Goal: Navigation & Orientation: Find specific page/section

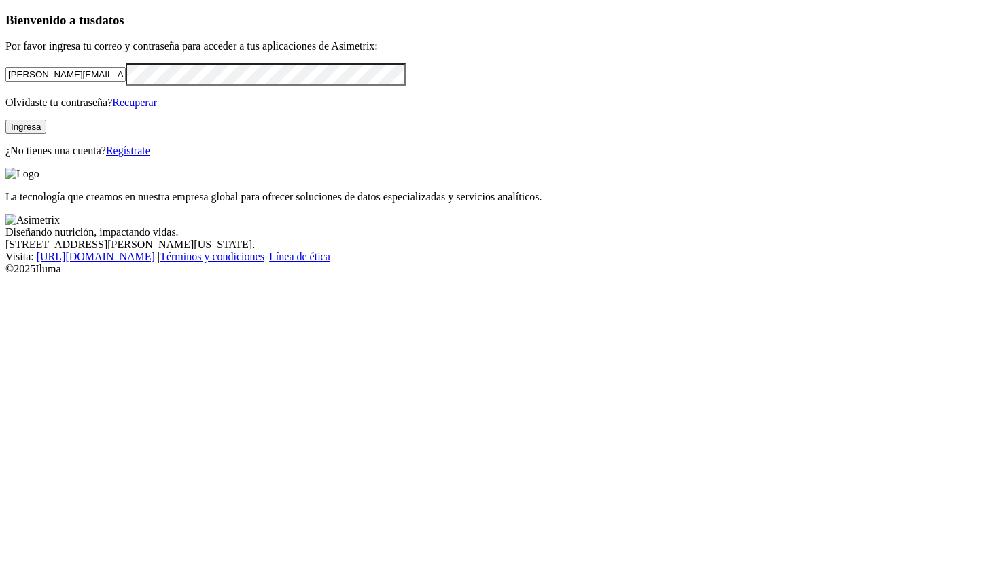
click at [46, 134] on button "Ingresa" at bounding box center [25, 127] width 41 height 14
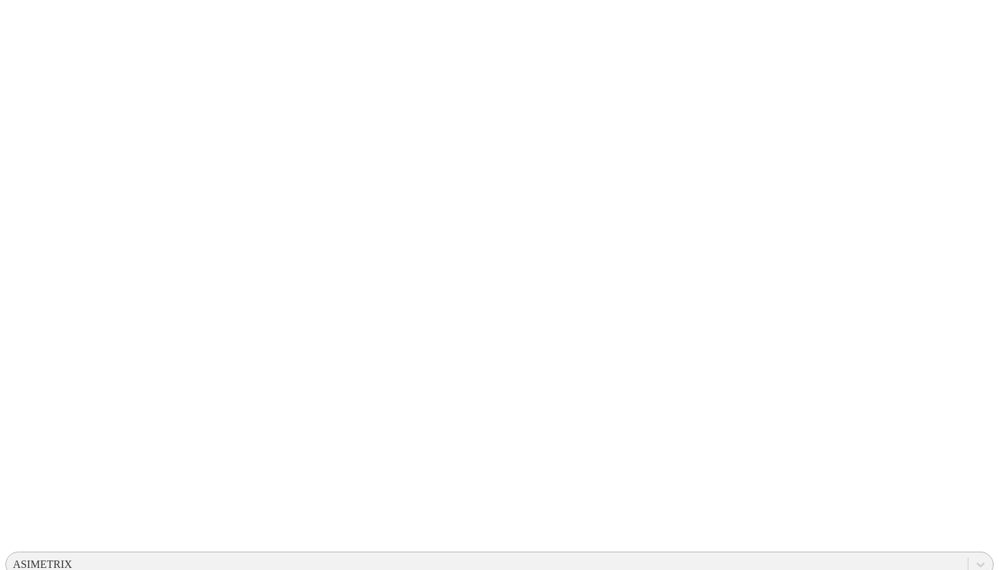
click at [779, 555] on div "ASIMETRIX" at bounding box center [487, 565] width 962 height 20
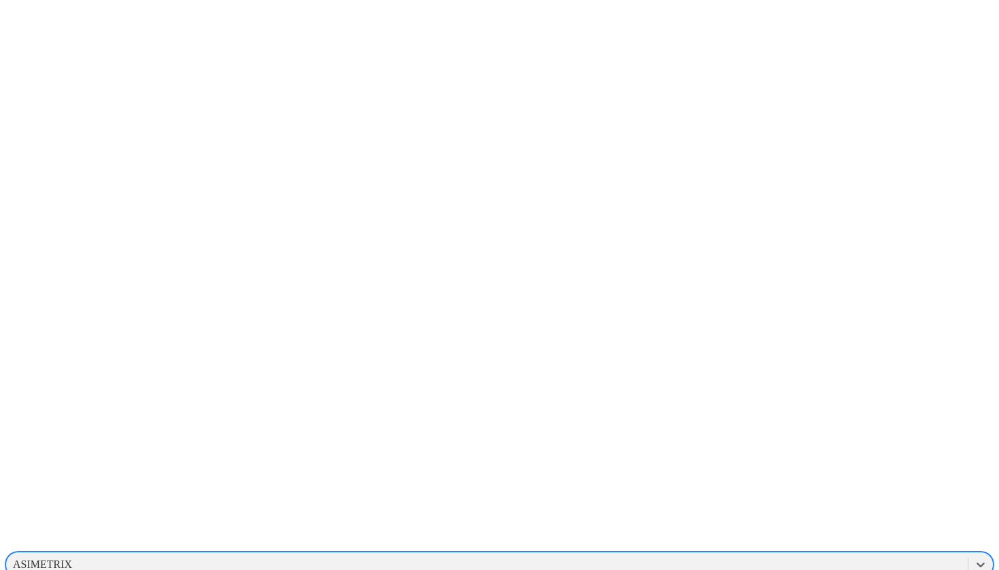
click at [779, 555] on div "ASIMETRIX" at bounding box center [487, 565] width 962 height 20
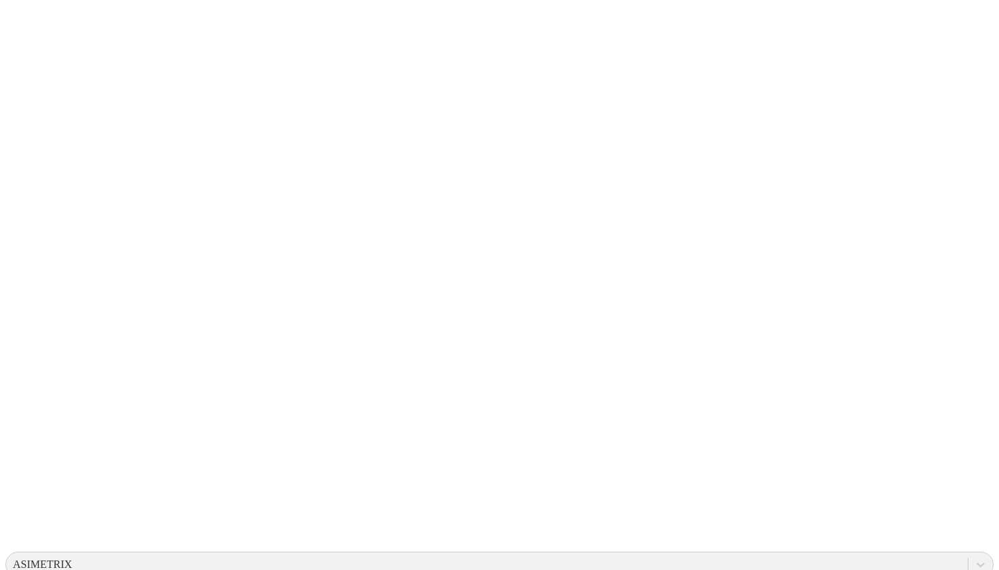
click at [715, 555] on div "ASIMETRIX" at bounding box center [487, 565] width 962 height 20
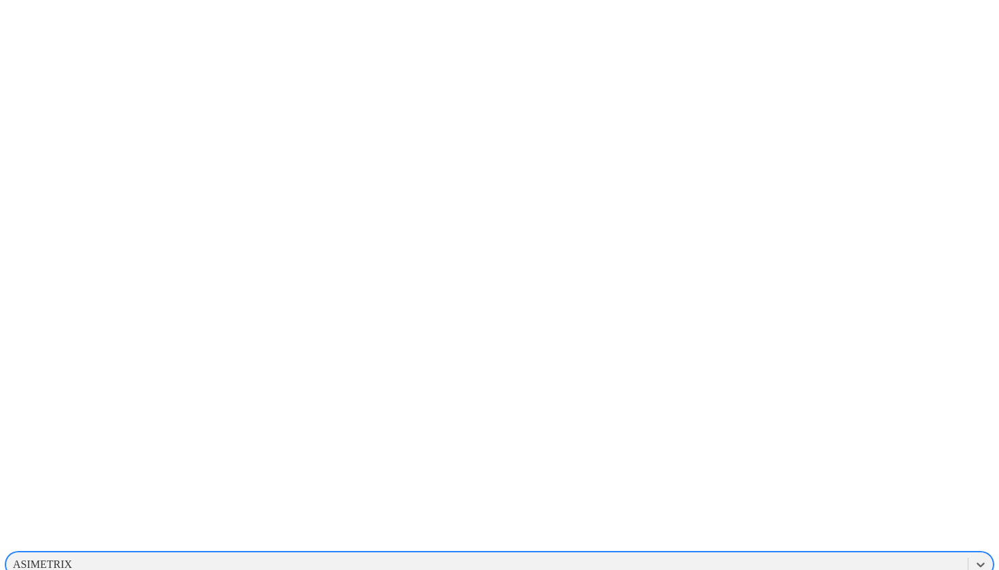
click at [804, 555] on div "ASIMETRIX" at bounding box center [487, 565] width 962 height 20
click at [726, 555] on div "ASIMETRIX" at bounding box center [487, 565] width 962 height 20
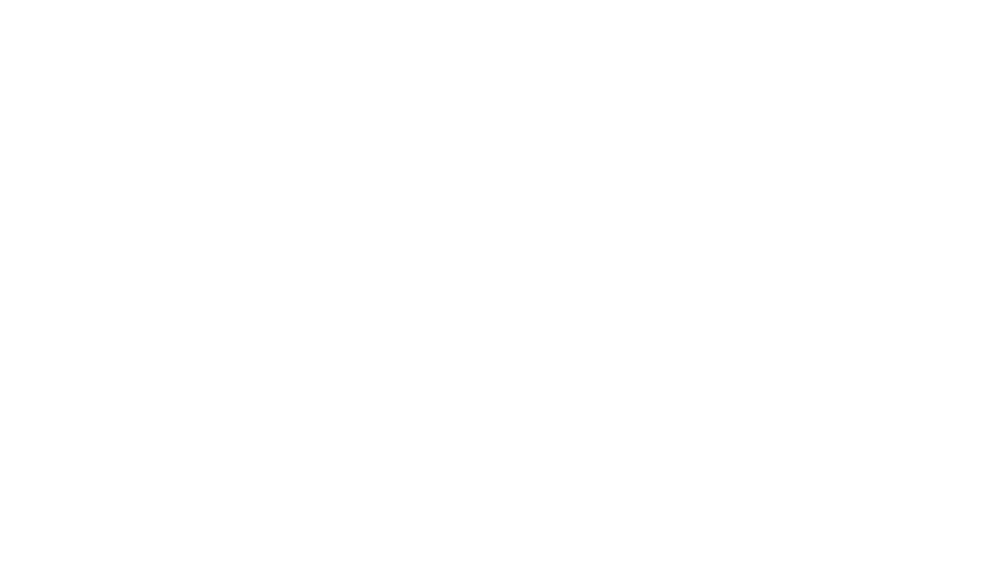
scroll to position [312, 0]
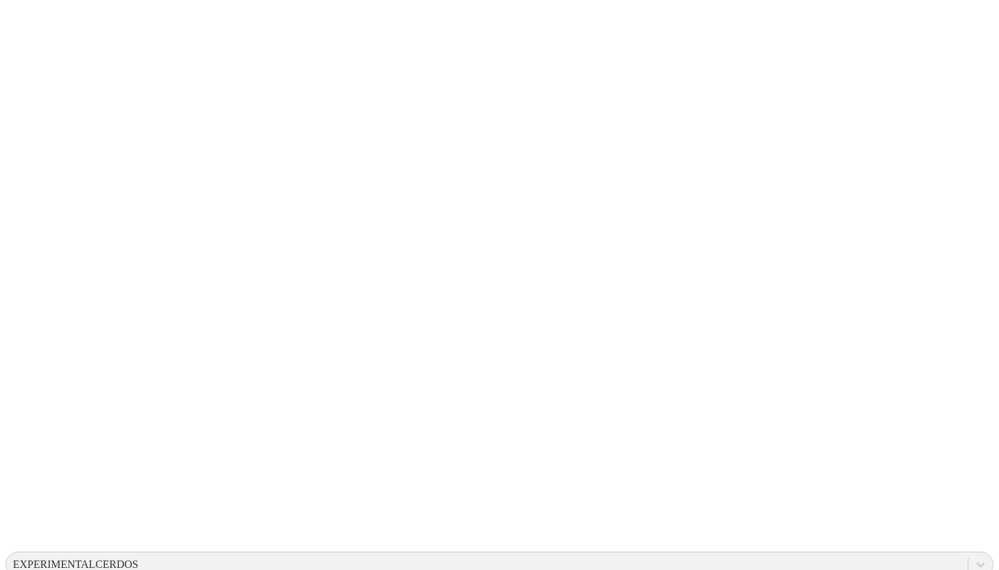
scroll to position [0, 0]
click at [23, 23] on icon at bounding box center [26, 277] width 42 height 544
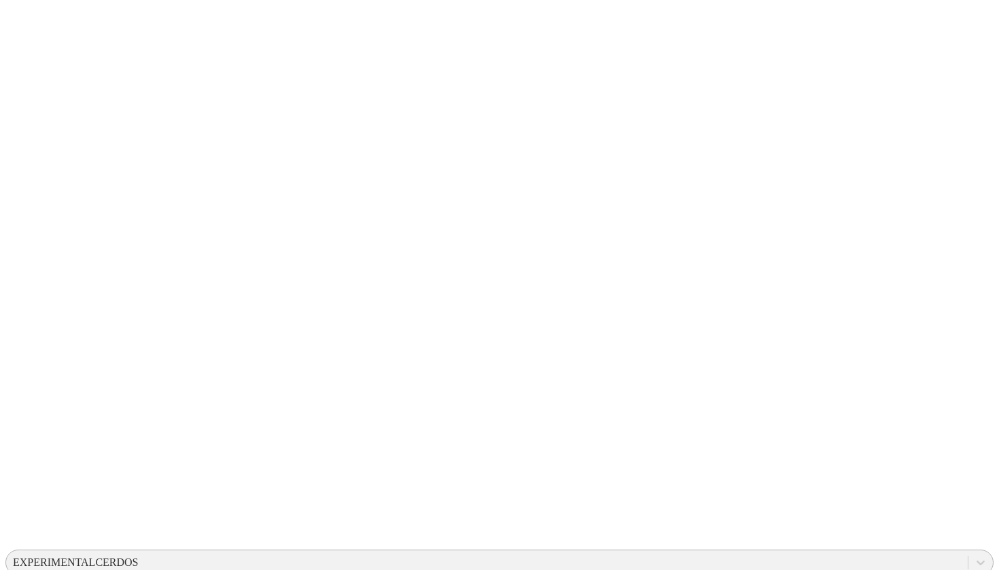
click at [139, 557] on div "EXPERIMENTALCERDOS" at bounding box center [76, 563] width 126 height 12
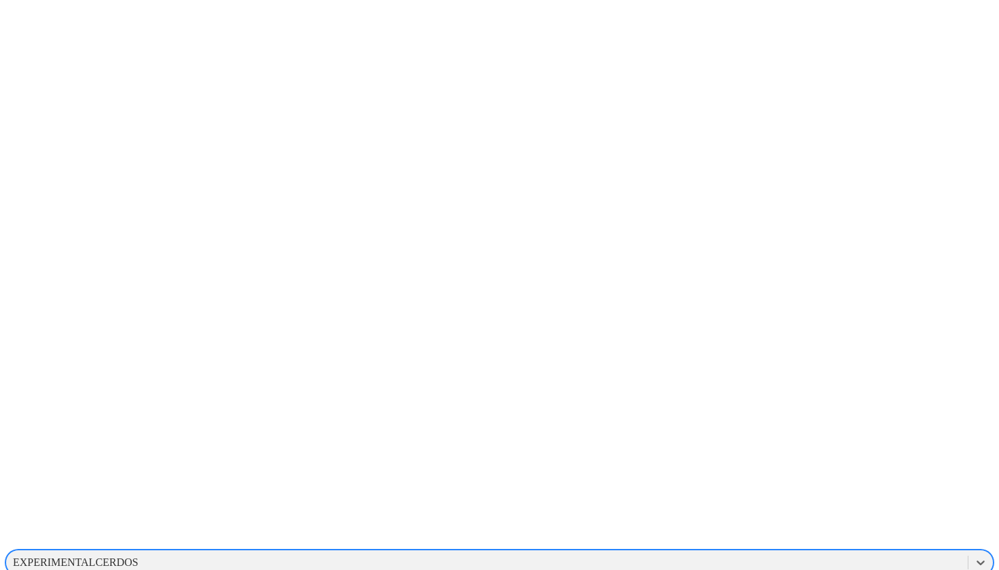
click at [139, 557] on div "EXPERIMENTALCERDOS" at bounding box center [76, 563] width 126 height 12
click at [28, 256] on icon at bounding box center [26, 277] width 42 height 42
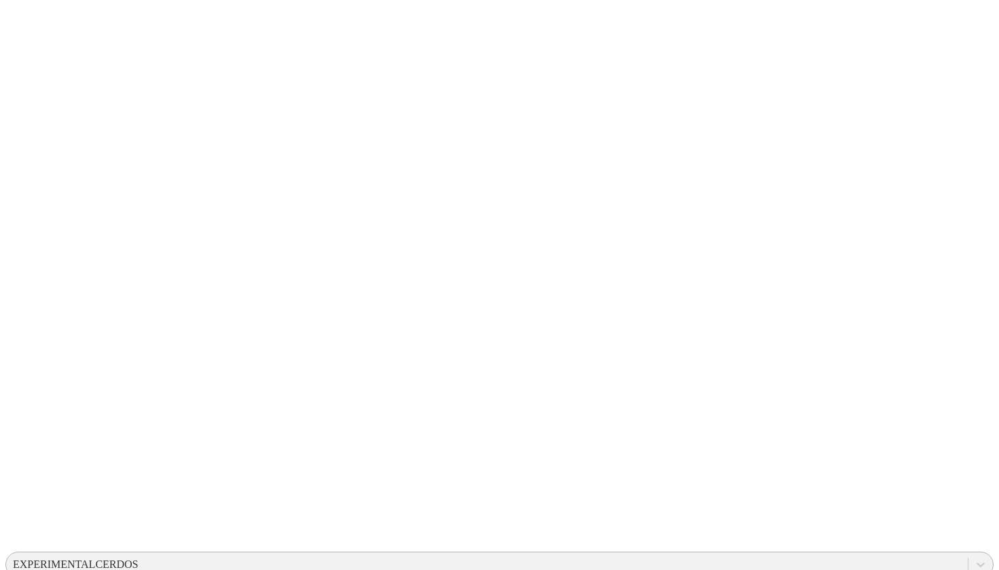
click at [139, 559] on div "EXPERIMENTALCERDOS" at bounding box center [76, 565] width 126 height 12
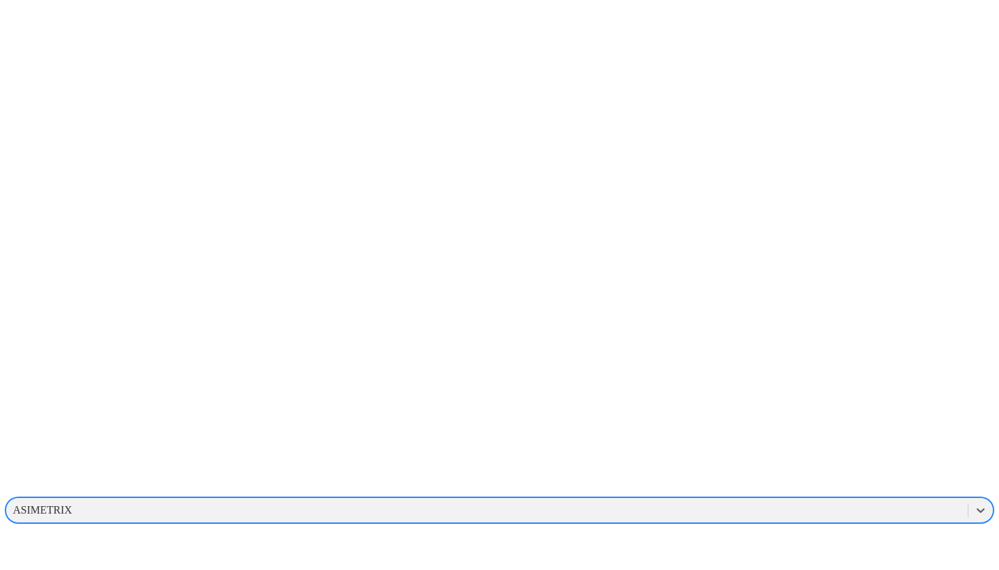
scroll to position [54, 0]
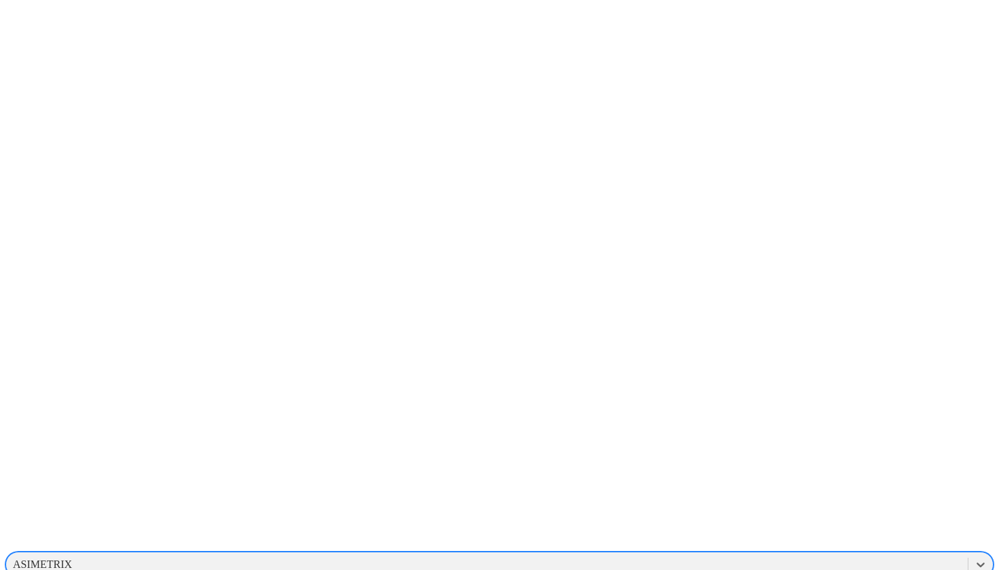
click at [817, 555] on div "ASIMETRIX" at bounding box center [487, 565] width 962 height 20
click at [808, 555] on div "EXPERIMENTALCERDOS" at bounding box center [487, 565] width 962 height 20
click at [798, 555] on div "CONSULTANTS" at bounding box center [487, 565] width 962 height 20
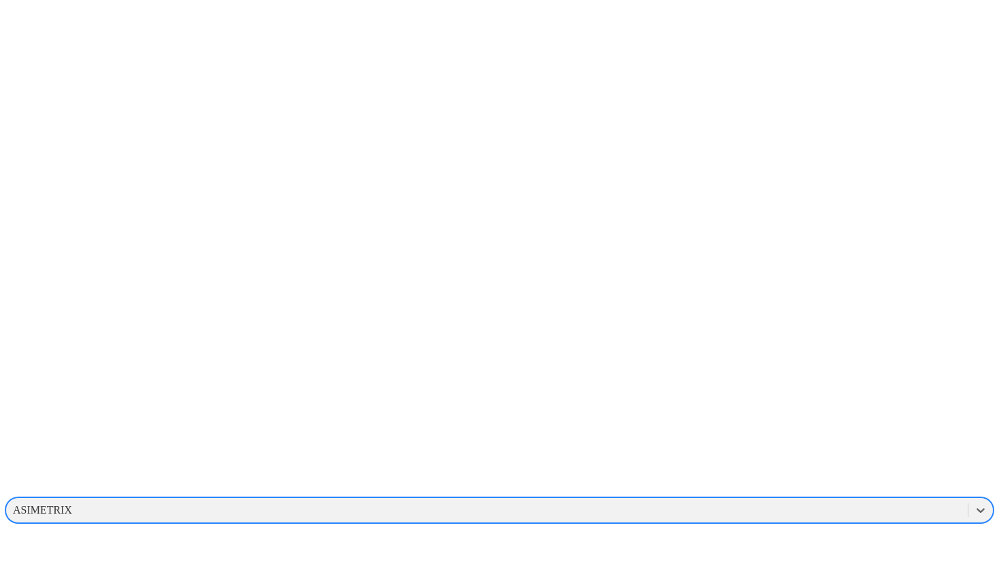
scroll to position [54, 0]
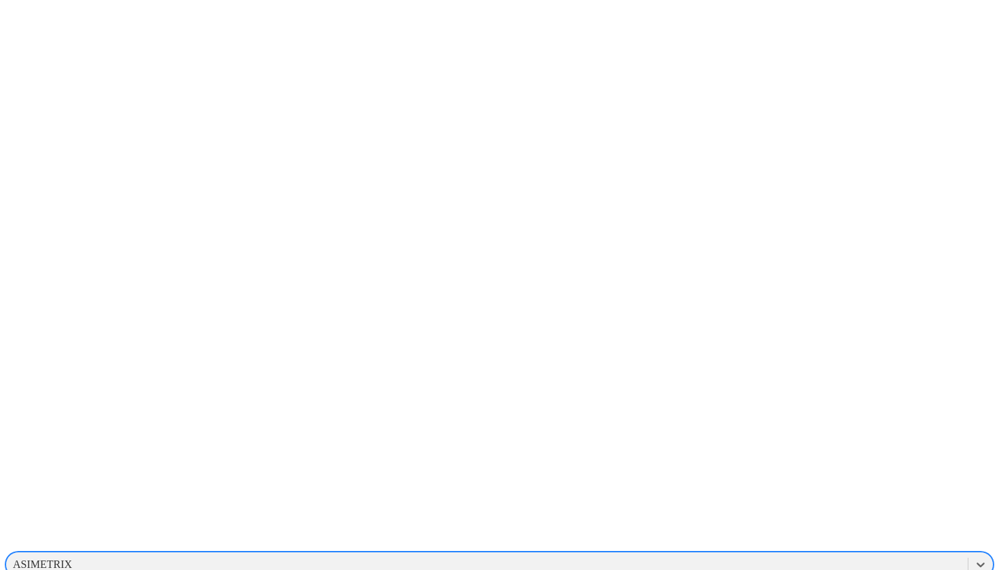
click at [826, 555] on div "ASIMETRIX" at bounding box center [487, 565] width 962 height 20
click at [827, 555] on div "CONSULTANTS" at bounding box center [487, 565] width 962 height 20
click at [811, 555] on div "EXPERIMENTALCERDOS" at bounding box center [487, 565] width 962 height 20
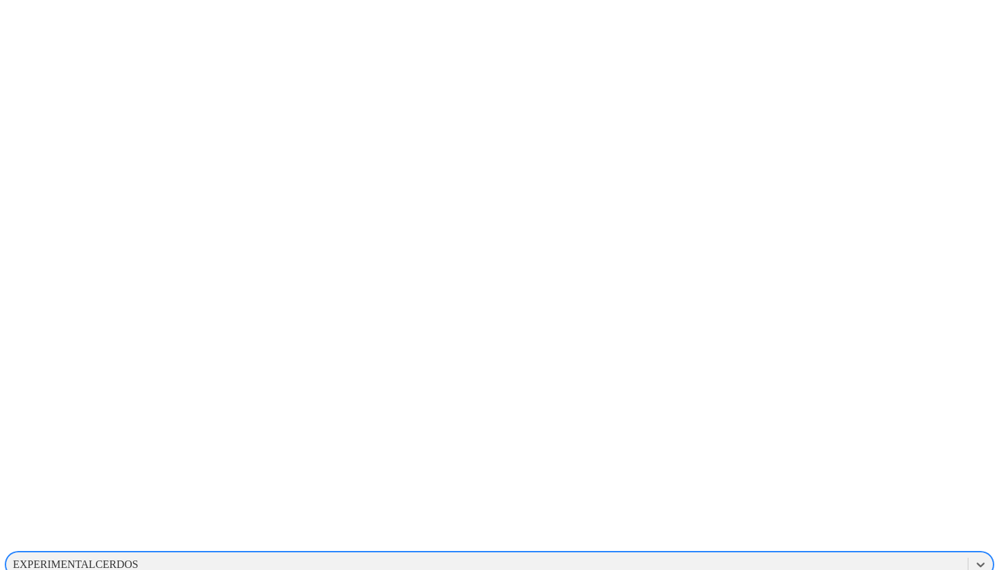
click at [798, 555] on div "EXPERIMENTALCERDOS" at bounding box center [487, 565] width 962 height 20
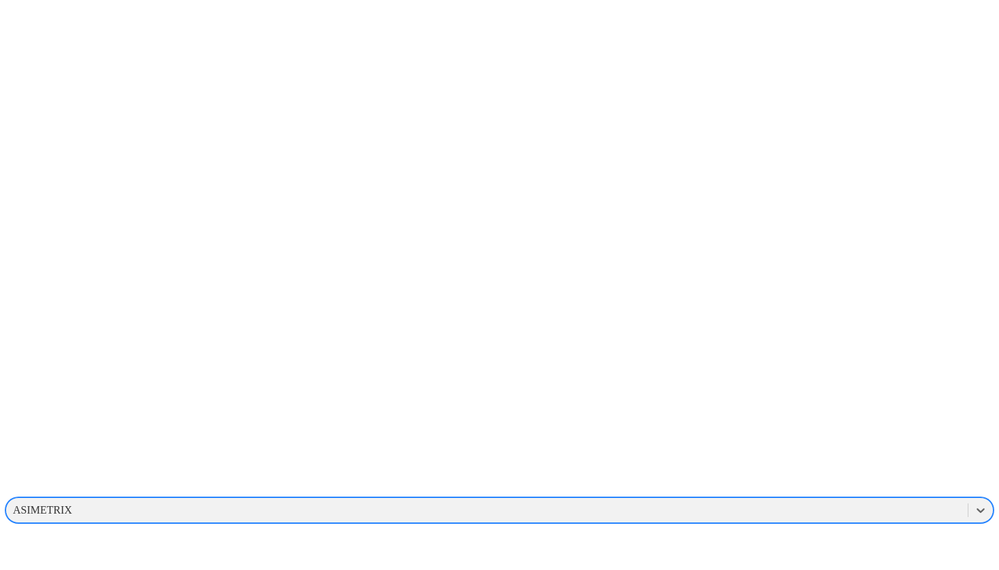
scroll to position [54, 0]
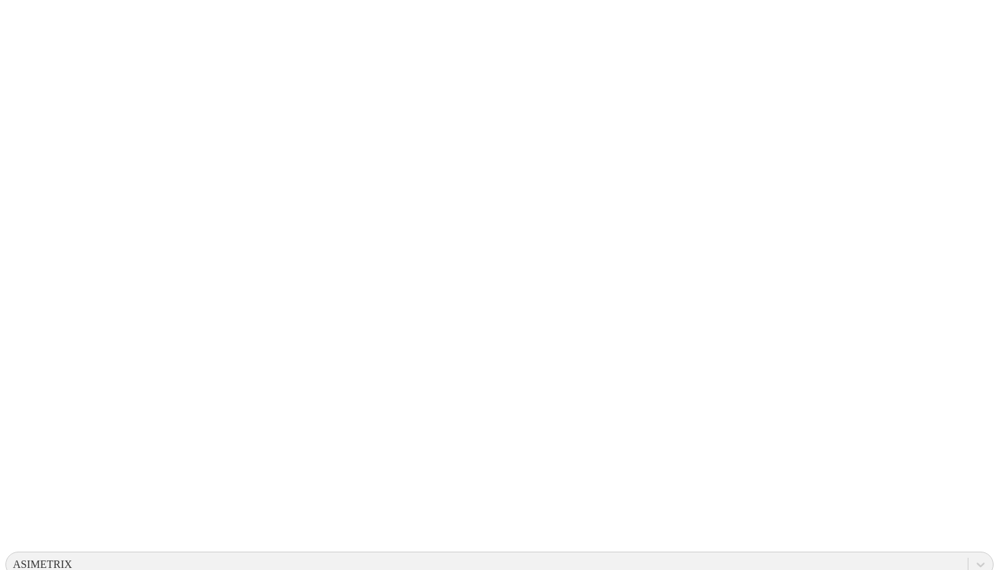
click at [36, 256] on icon at bounding box center [26, 277] width 42 height 42
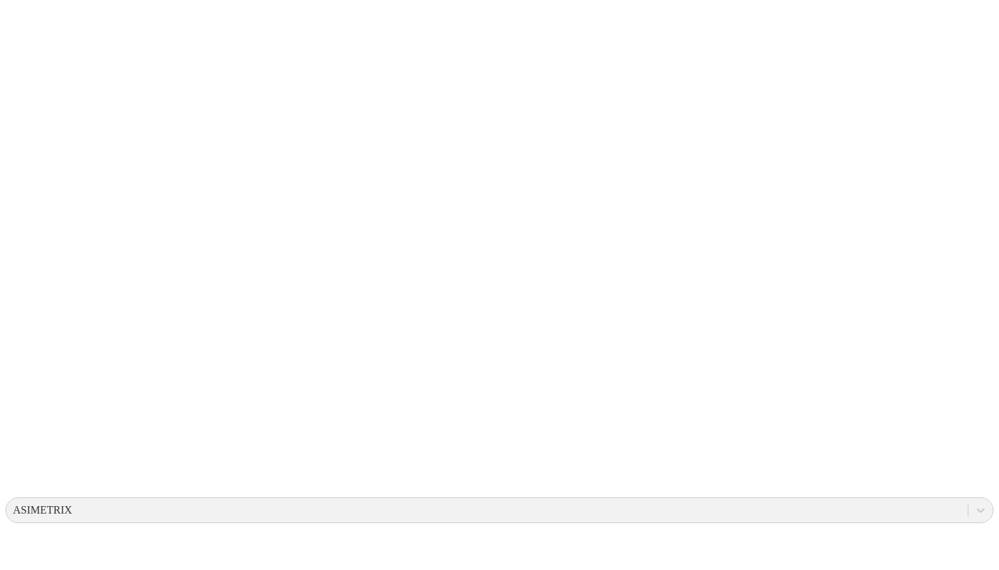
scroll to position [54, 0]
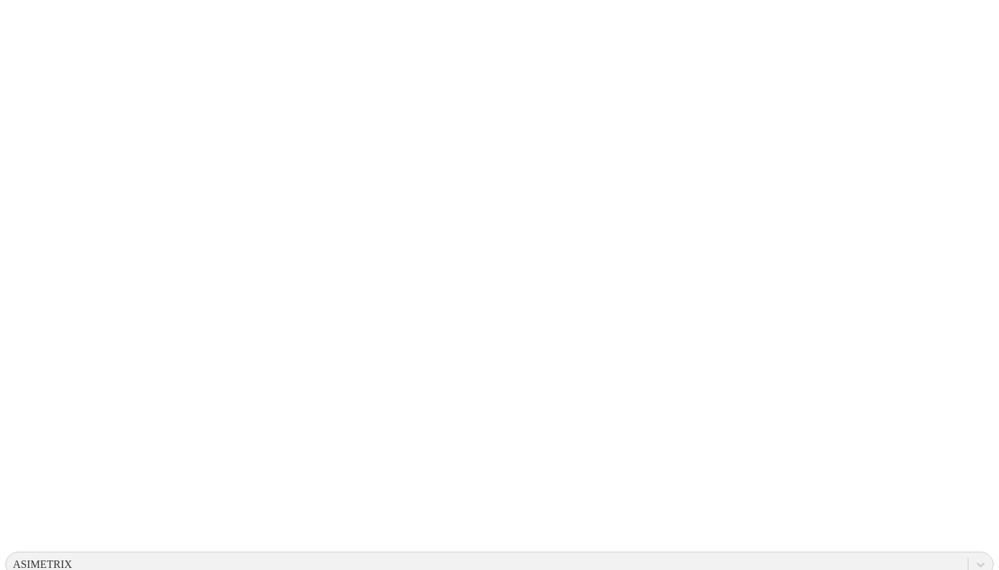
click at [12, 27] on icon at bounding box center [26, 277] width 42 height 544
click at [796, 555] on div "ASIMETRIX" at bounding box center [487, 565] width 962 height 20
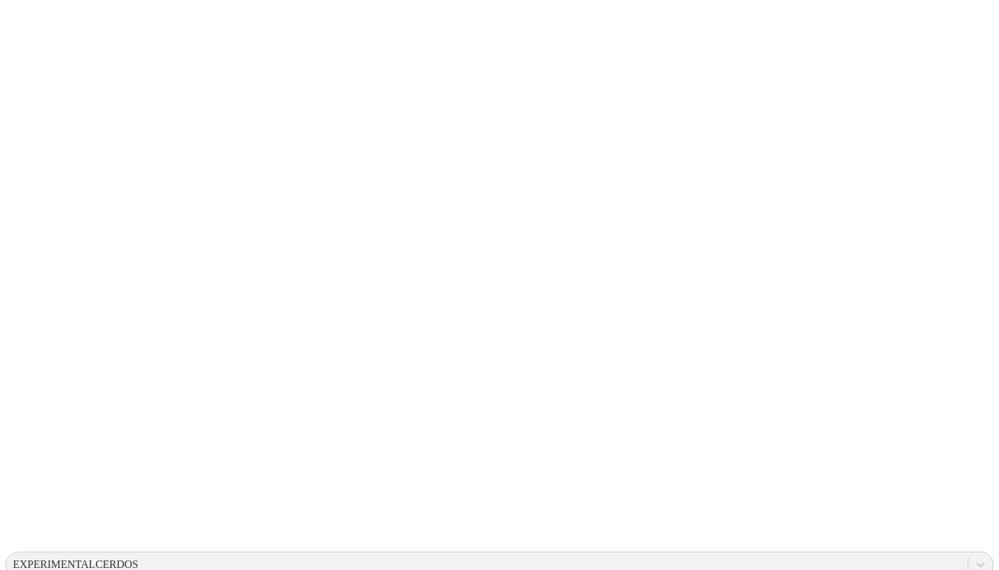
click at [22, 20] on icon at bounding box center [26, 277] width 42 height 544
